Goal: Information Seeking & Learning: Learn about a topic

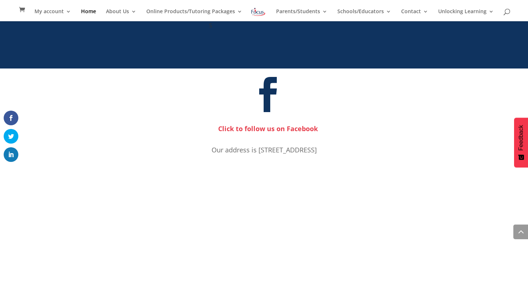
scroll to position [503, 0]
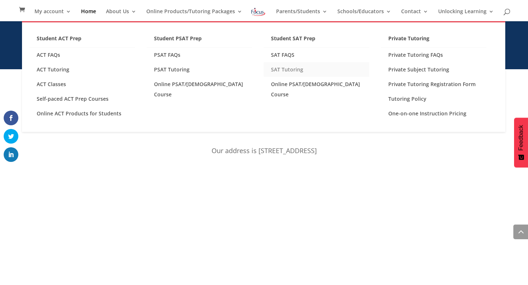
click at [301, 69] on link "SAT Tutoring" at bounding box center [317, 69] width 106 height 15
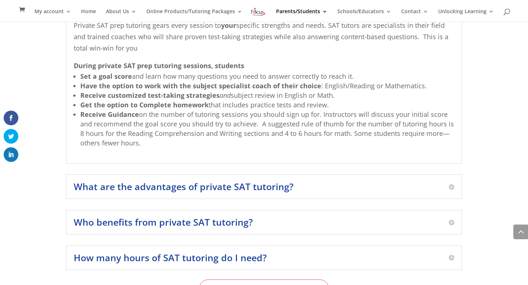
scroll to position [885, 0]
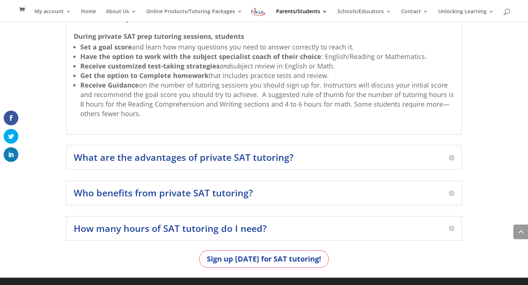
click at [359, 163] on div "What are the advantages of private SAT tutoring? SAT tutoring offers advantages…" at bounding box center [264, 157] width 396 height 25
click at [452, 159] on h5 "What are the advantages of private SAT tutoring?" at bounding box center [264, 157] width 380 height 9
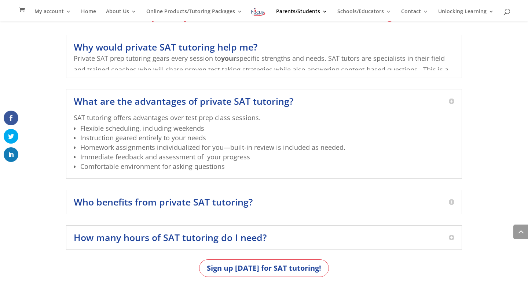
scroll to position [816, 0]
